Goal: Task Accomplishment & Management: Complete application form

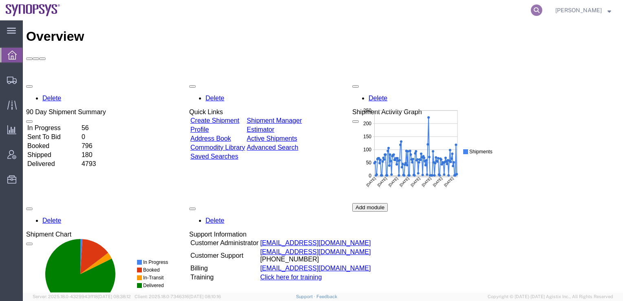
click at [543, 12] on icon at bounding box center [536, 9] width 11 height 11
paste input "56681512"
type input "56681512"
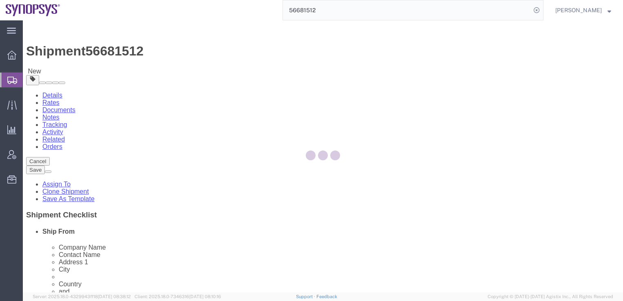
select select
select select "65511"
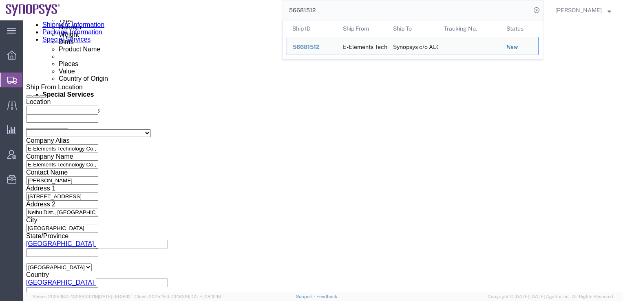
scroll to position [436, 0]
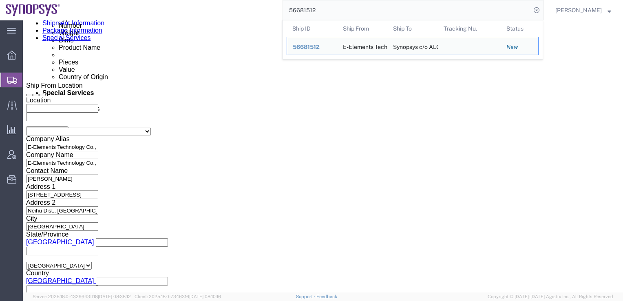
click button "Continue"
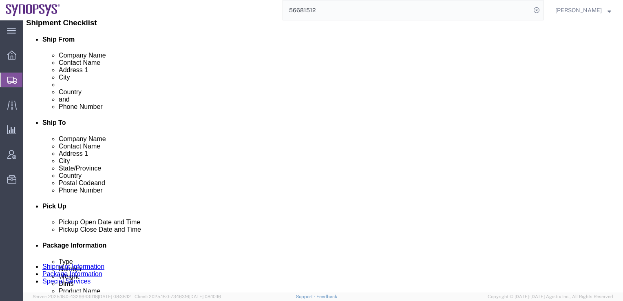
scroll to position [269, 0]
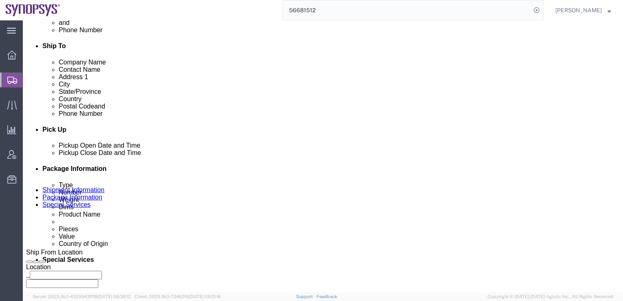
click button "Continue"
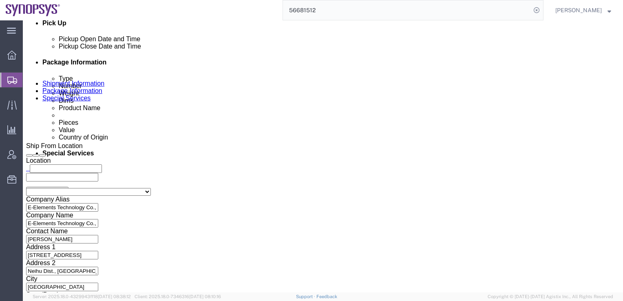
scroll to position [377, 0]
click select "Select Carriage Insurance Paid Carriage Paid To Cost and Freight Cost Insurance…"
select select "EXW"
click select "Select Carriage Insurance Paid Carriage Paid To Cost and Freight Cost Insurance…"
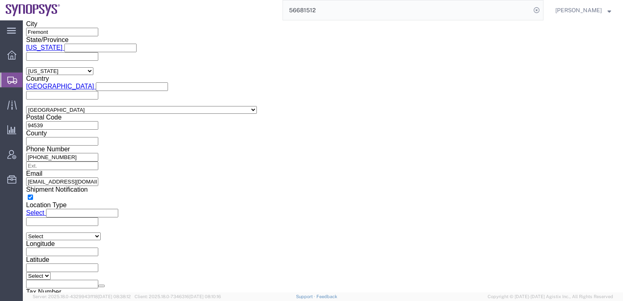
scroll to position [1088, 0]
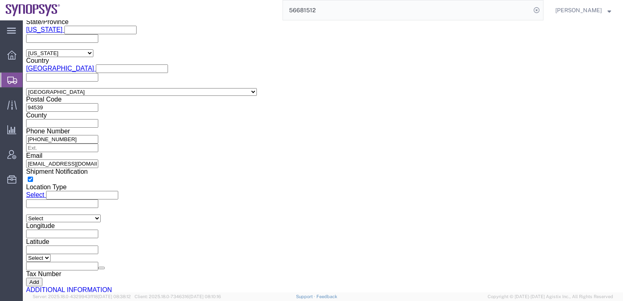
click button "Rate Shipment"
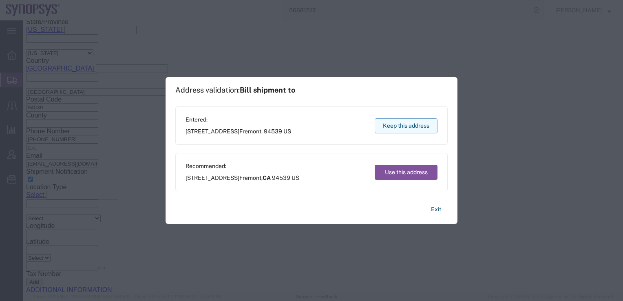
click at [402, 126] on button "Keep this address" at bounding box center [406, 125] width 63 height 15
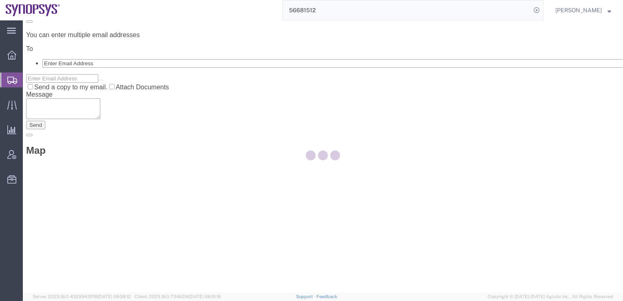
scroll to position [0, 0]
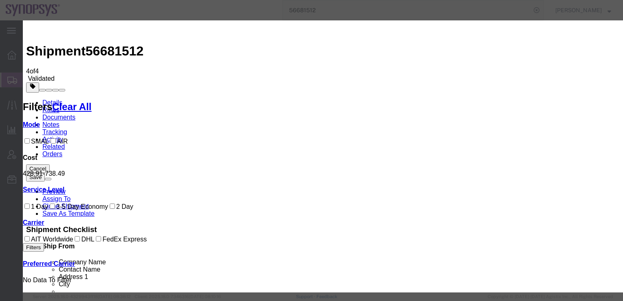
select select "20633"
select select "41022"
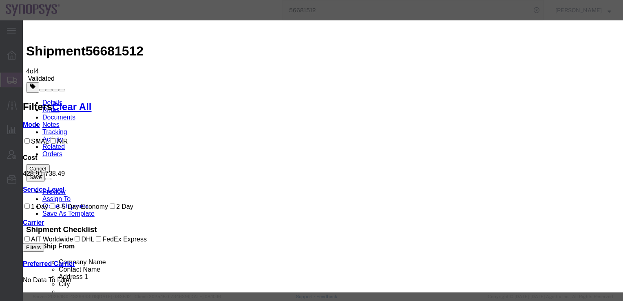
paste input "59005031768"
type input "590050317682"
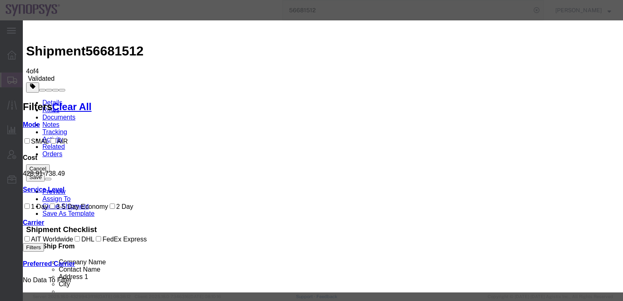
type input "winnie.yeh"
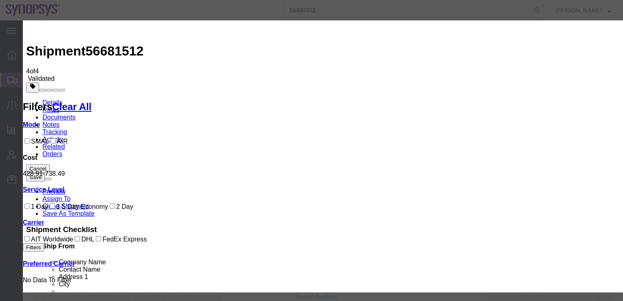
type input "[DATE]"
select select "2300"
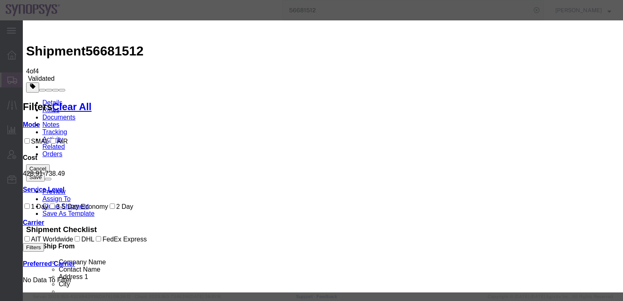
paste input ":[PHONE_NUMBER]"
type input "[PHONE_NUMBER]"
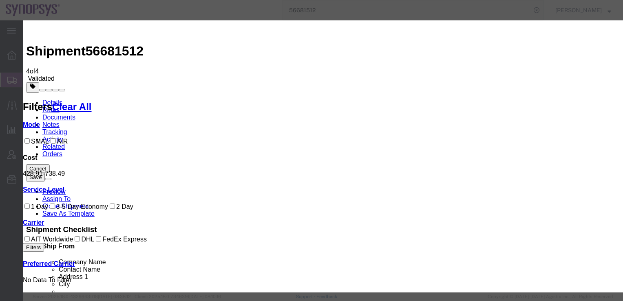
select select "2100"
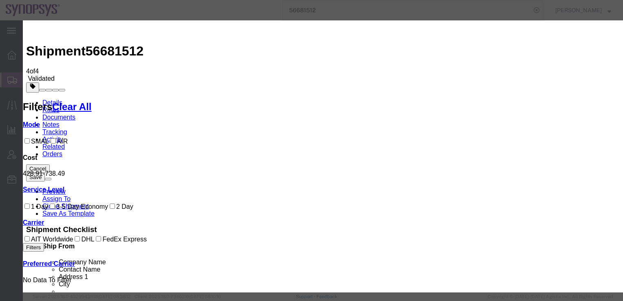
scroll to position [0, 0]
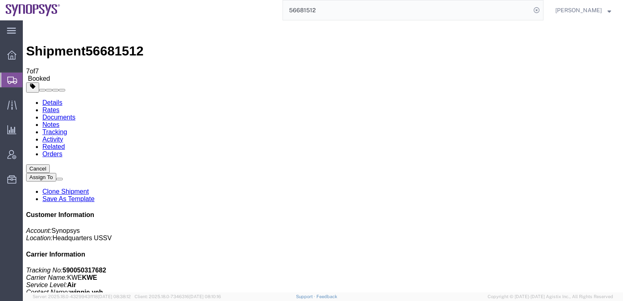
click at [29, 80] on span "Shipments" at bounding box center [25, 80] width 7 height 16
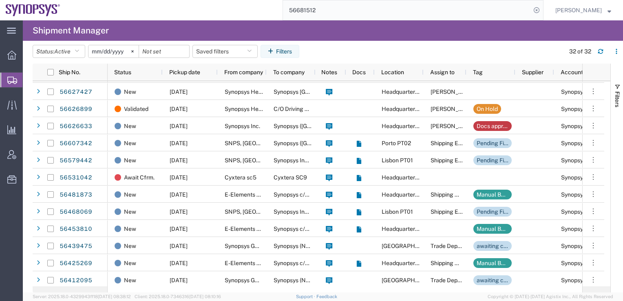
scroll to position [289, 0]
